Goal: Information Seeking & Learning: Find specific page/section

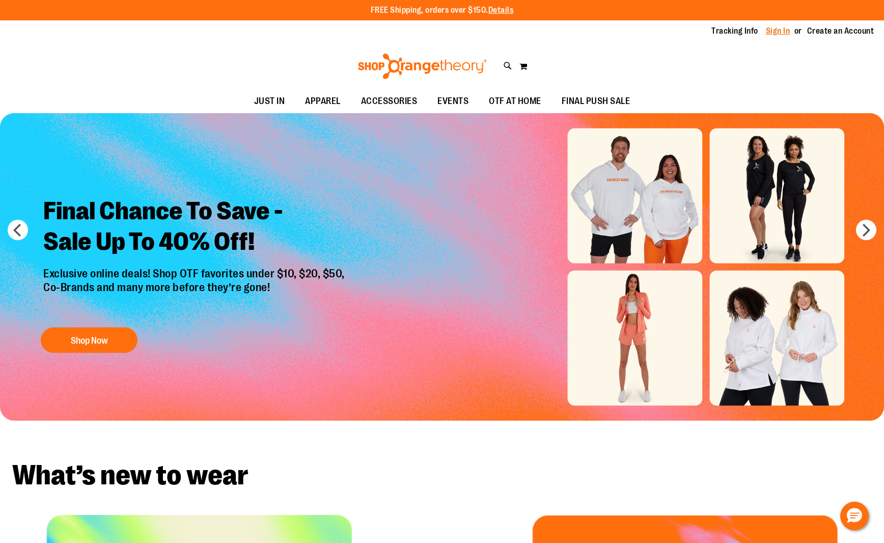
click at [779, 30] on link "Sign In" at bounding box center [778, 30] width 24 height 11
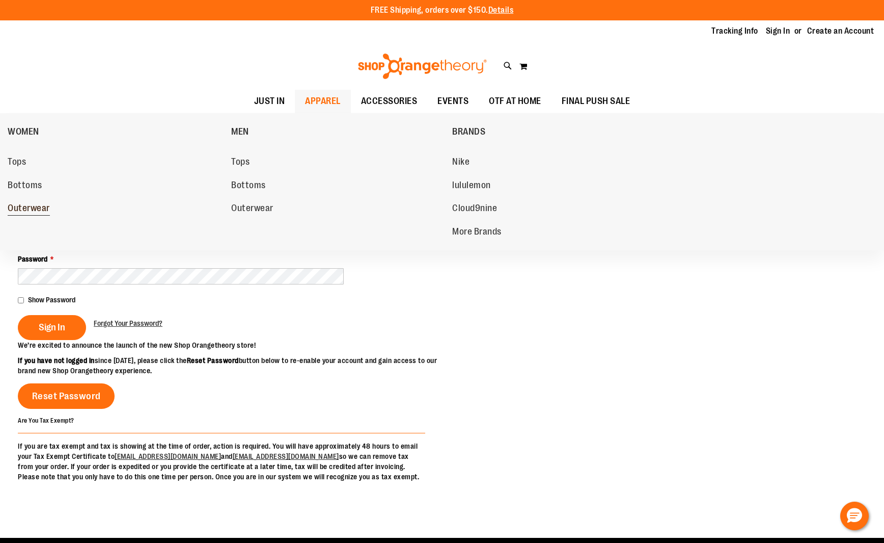
type input "**********"
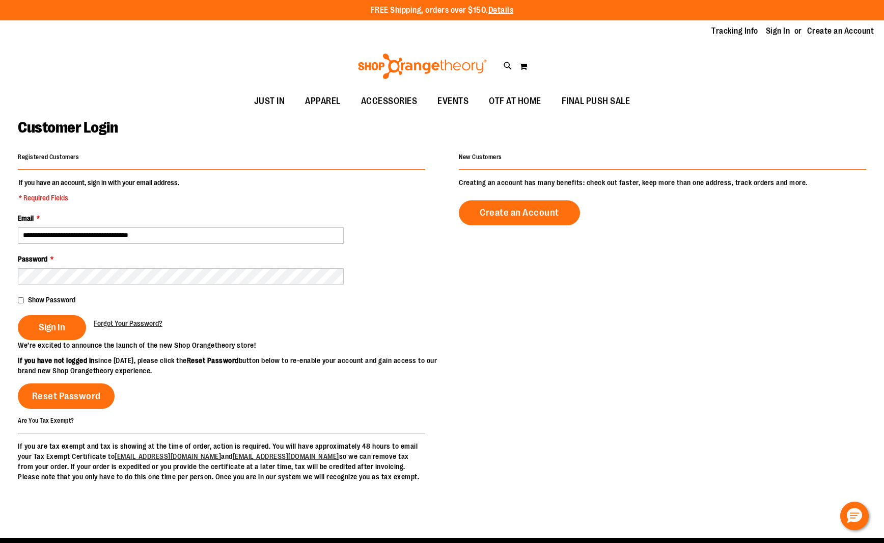
drag, startPoint x: 49, startPoint y: 327, endPoint x: 183, endPoint y: 328, distance: 134.0
click at [49, 327] on span "Sign In" at bounding box center [52, 326] width 26 height 11
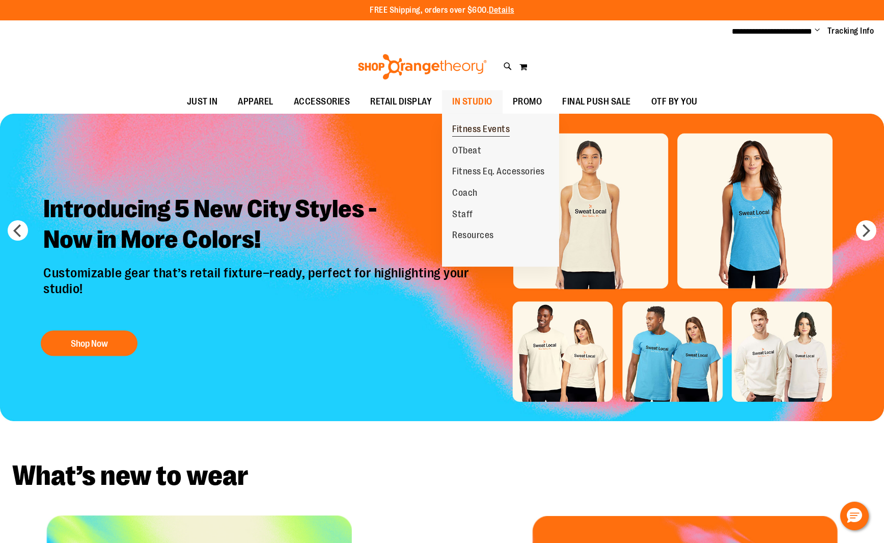
click at [481, 124] on span "Fitness Events" at bounding box center [481, 130] width 58 height 13
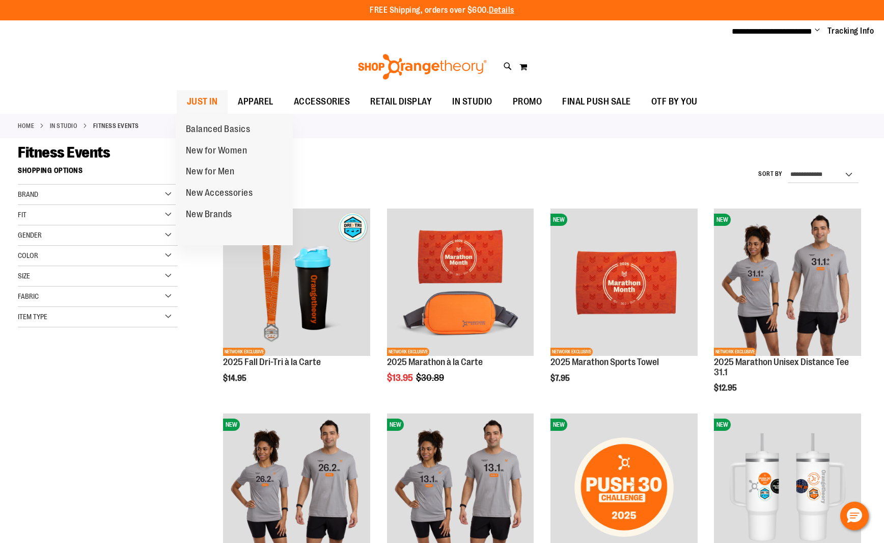
click at [192, 100] on span "JUST IN" at bounding box center [202, 101] width 31 height 23
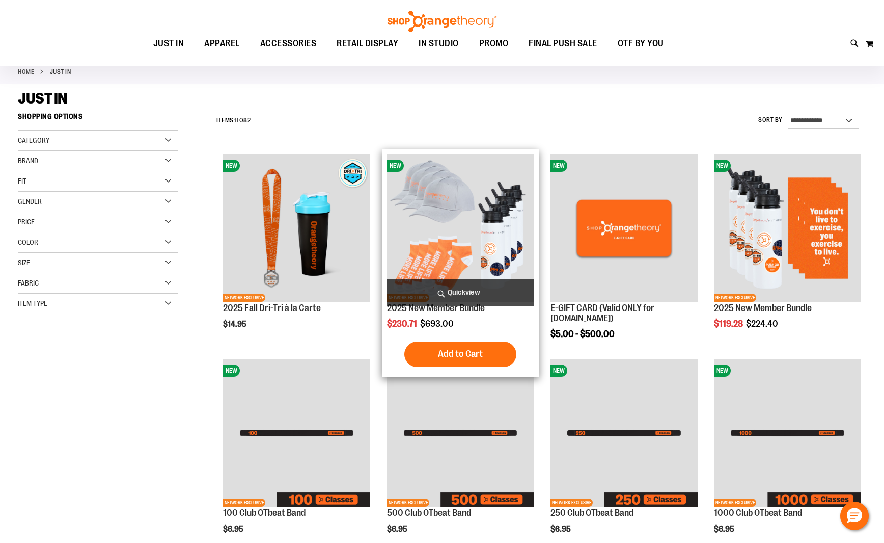
scroll to position [142, 0]
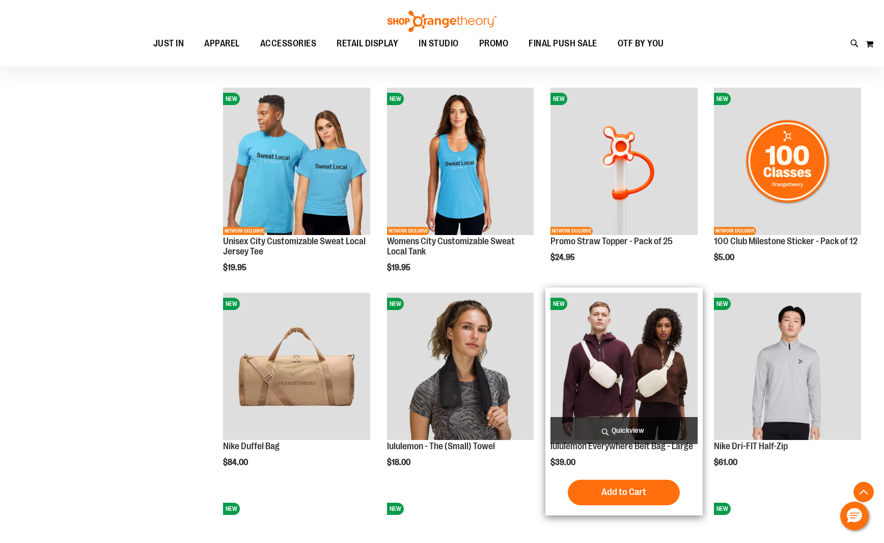
scroll to position [720, 0]
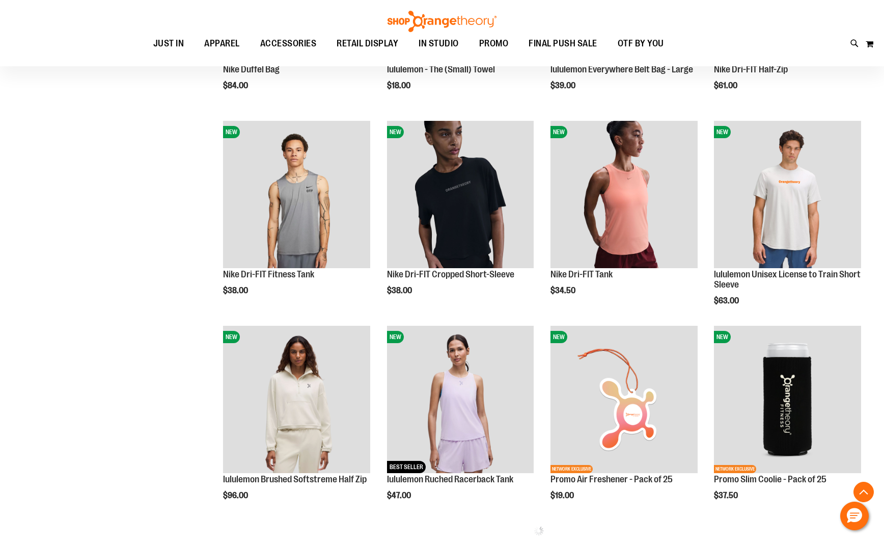
scroll to position [927, 0]
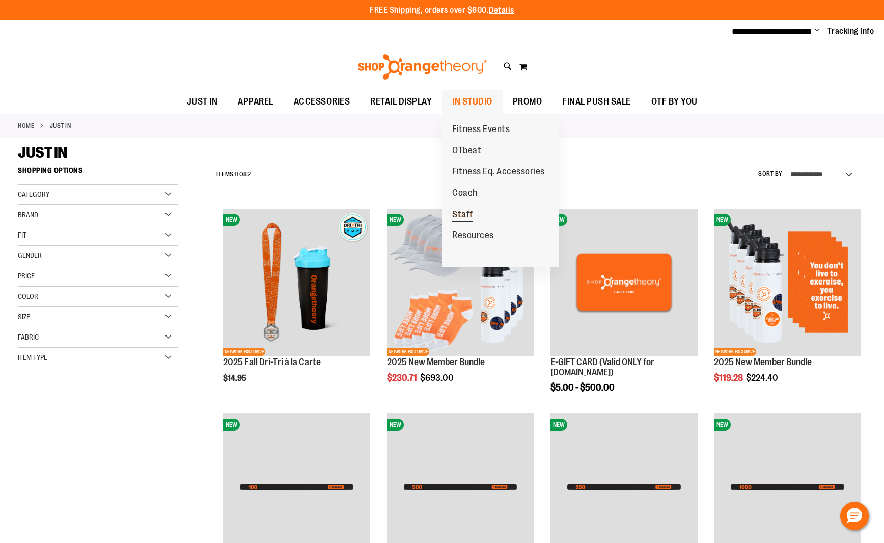
click at [462, 214] on span "Staff" at bounding box center [462, 215] width 21 height 13
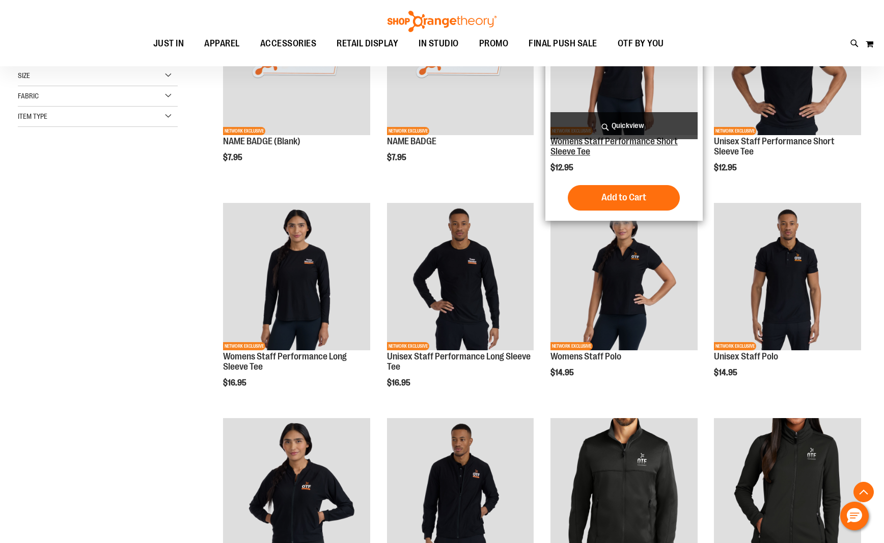
scroll to position [254, 0]
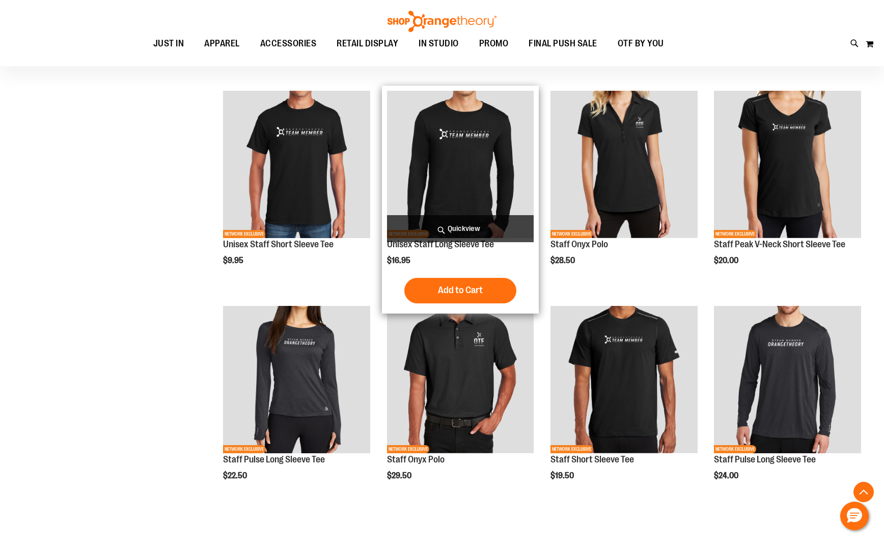
scroll to position [917, 0]
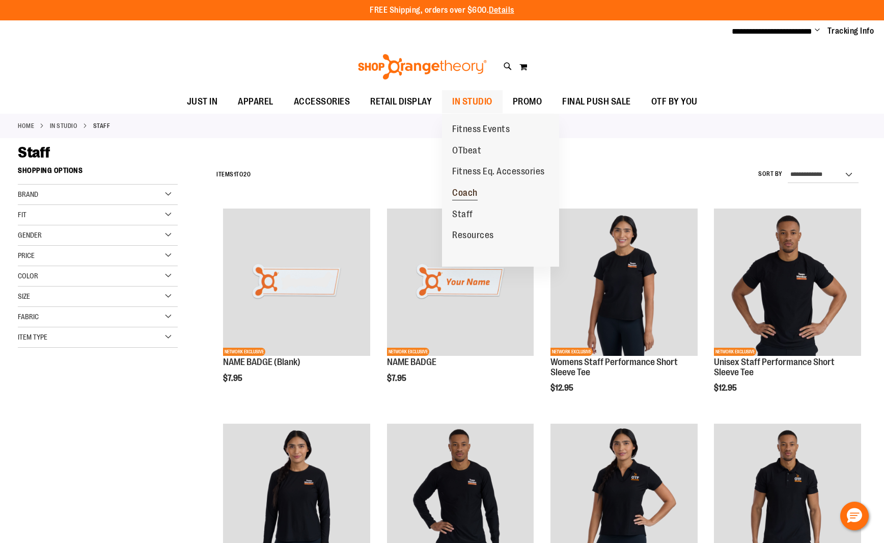
click at [471, 190] on span "Coach" at bounding box center [464, 193] width 25 height 13
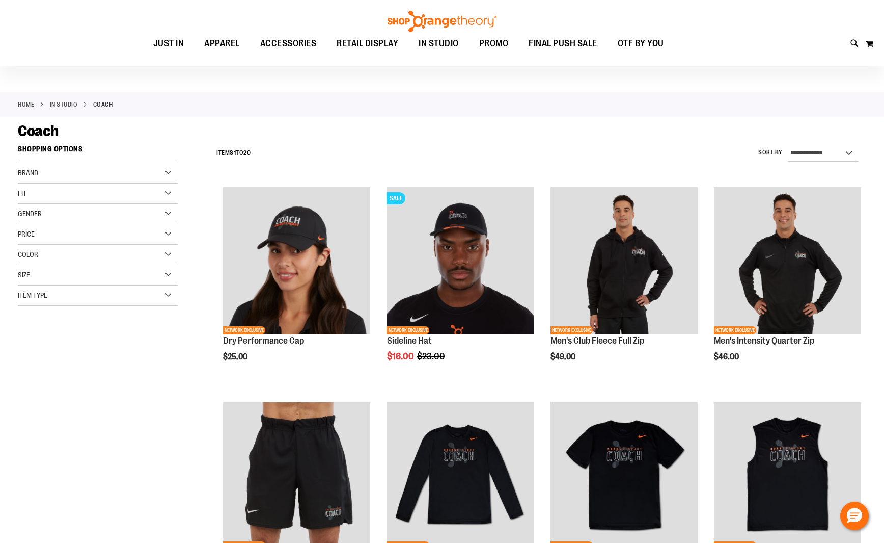
scroll to position [55, 0]
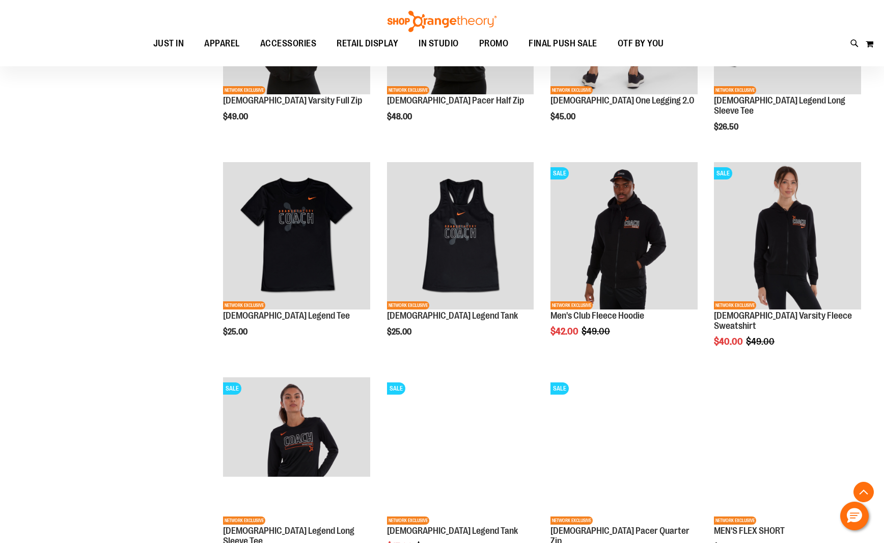
scroll to position [717, 0]
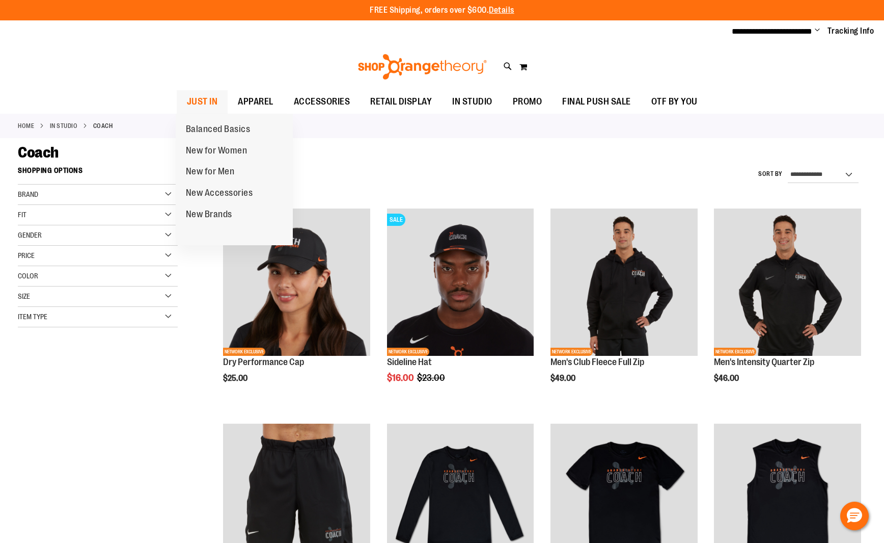
click at [206, 100] on span "JUST IN" at bounding box center [202, 101] width 31 height 23
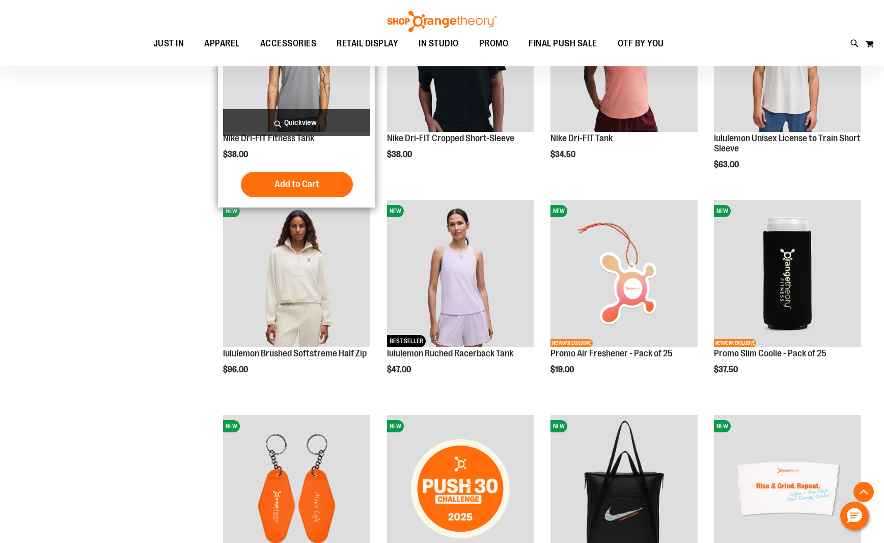
scroll to position [1160, 0]
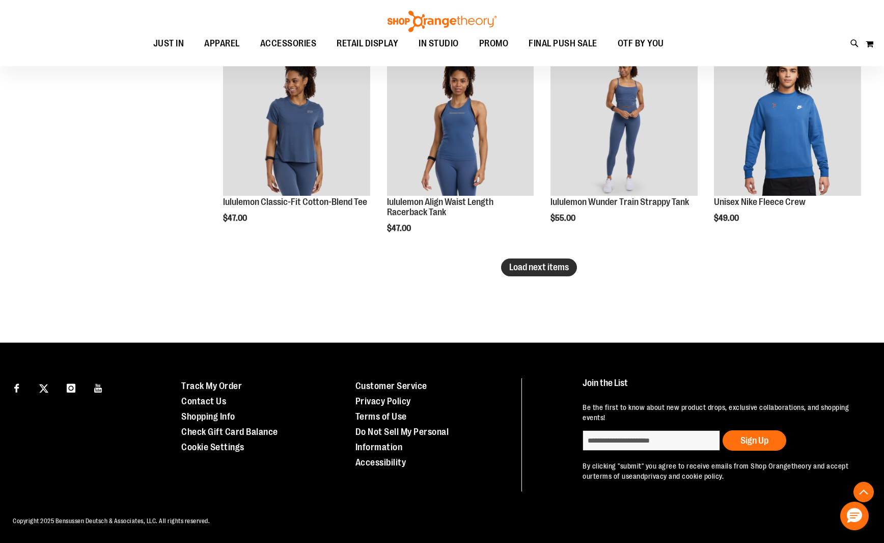
click at [554, 265] on span "Load next items" at bounding box center [539, 267] width 60 height 10
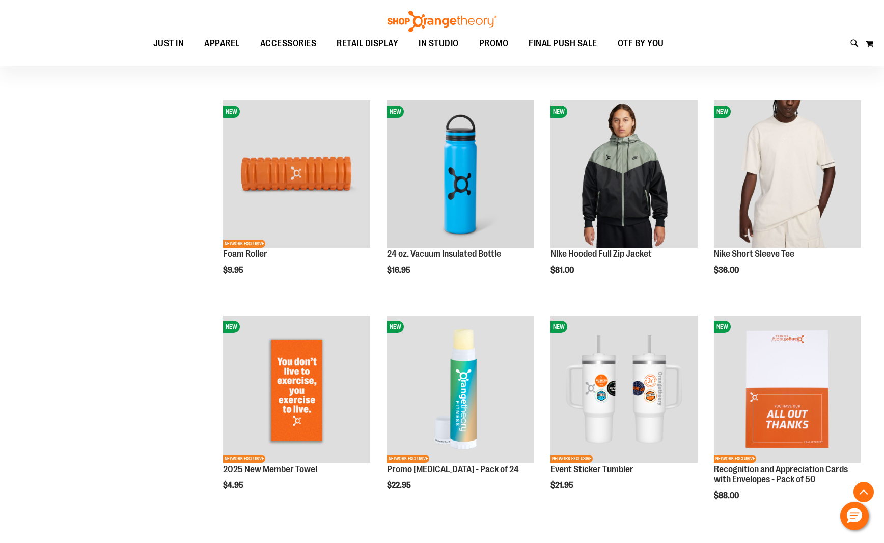
scroll to position [2407, 0]
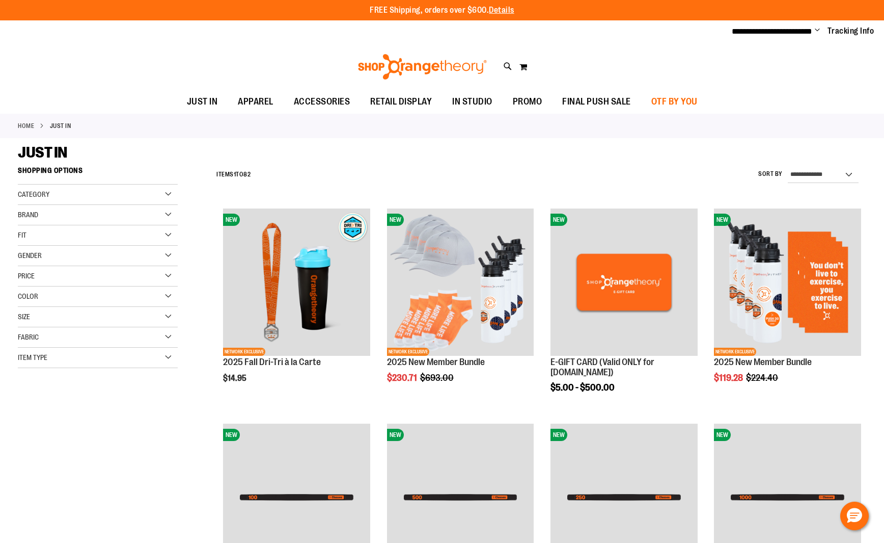
click at [686, 98] on span "OTF BY YOU" at bounding box center [675, 101] width 46 height 23
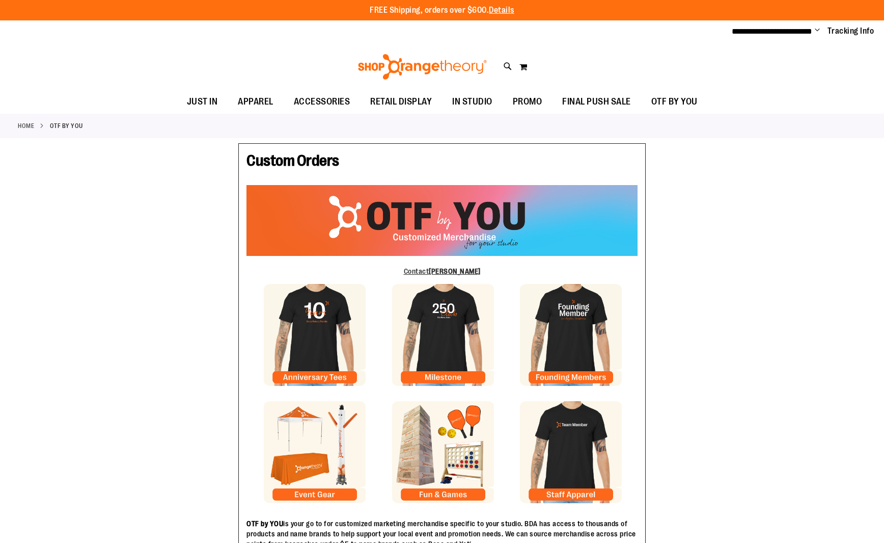
type input "********"
type input "*******"
type input "**********"
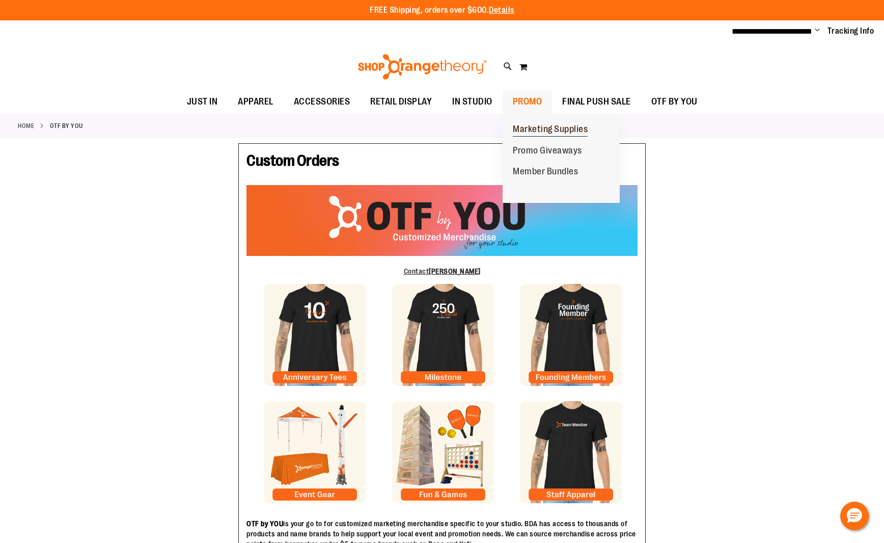
click at [549, 129] on span "Marketing Supplies" at bounding box center [550, 130] width 75 height 13
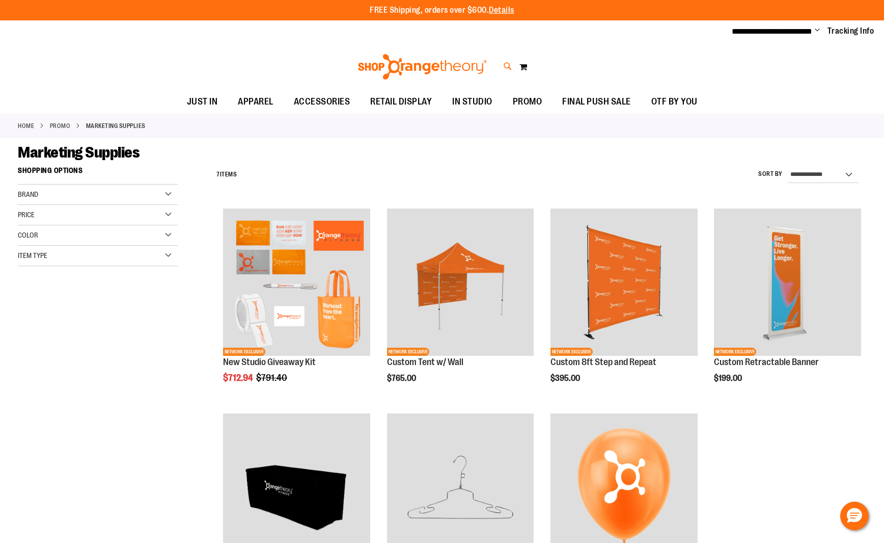
click at [505, 64] on icon at bounding box center [508, 67] width 9 height 12
type input "*********"
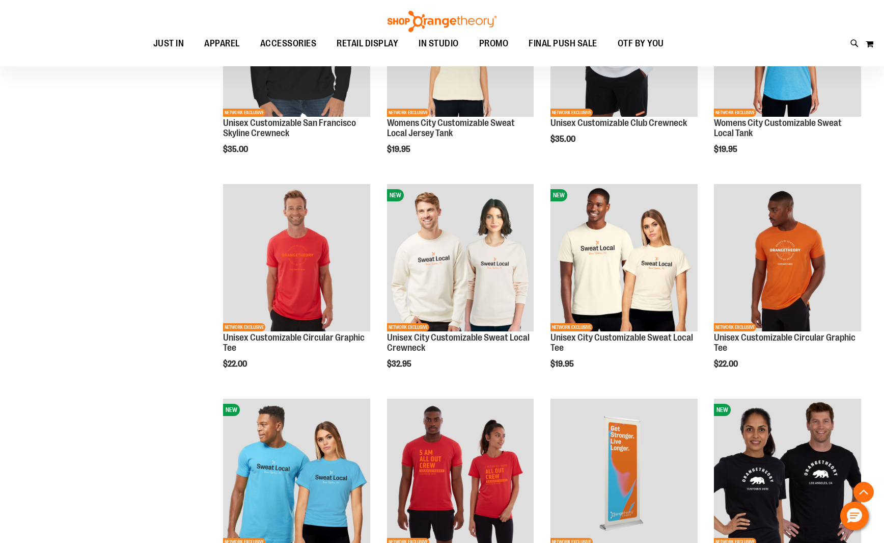
scroll to position [3491, 0]
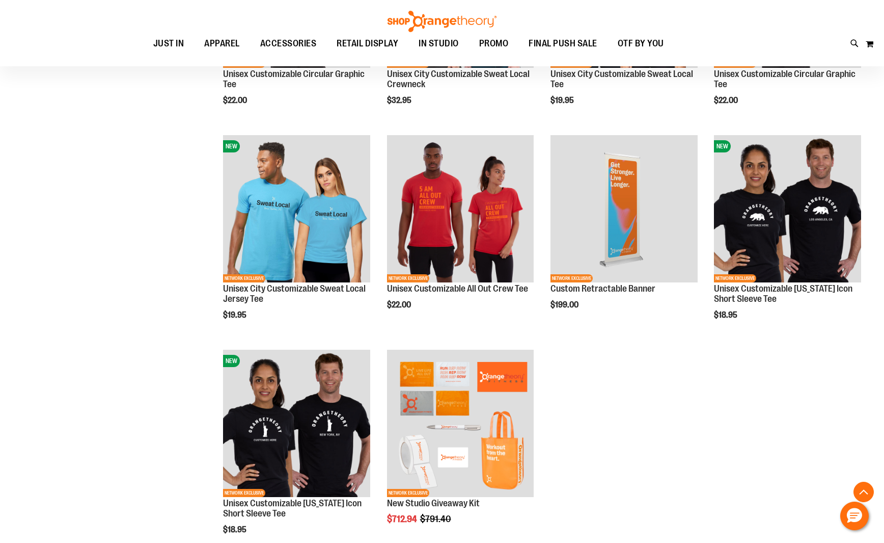
scroll to position [3953, 0]
